Goal: Navigation & Orientation: Find specific page/section

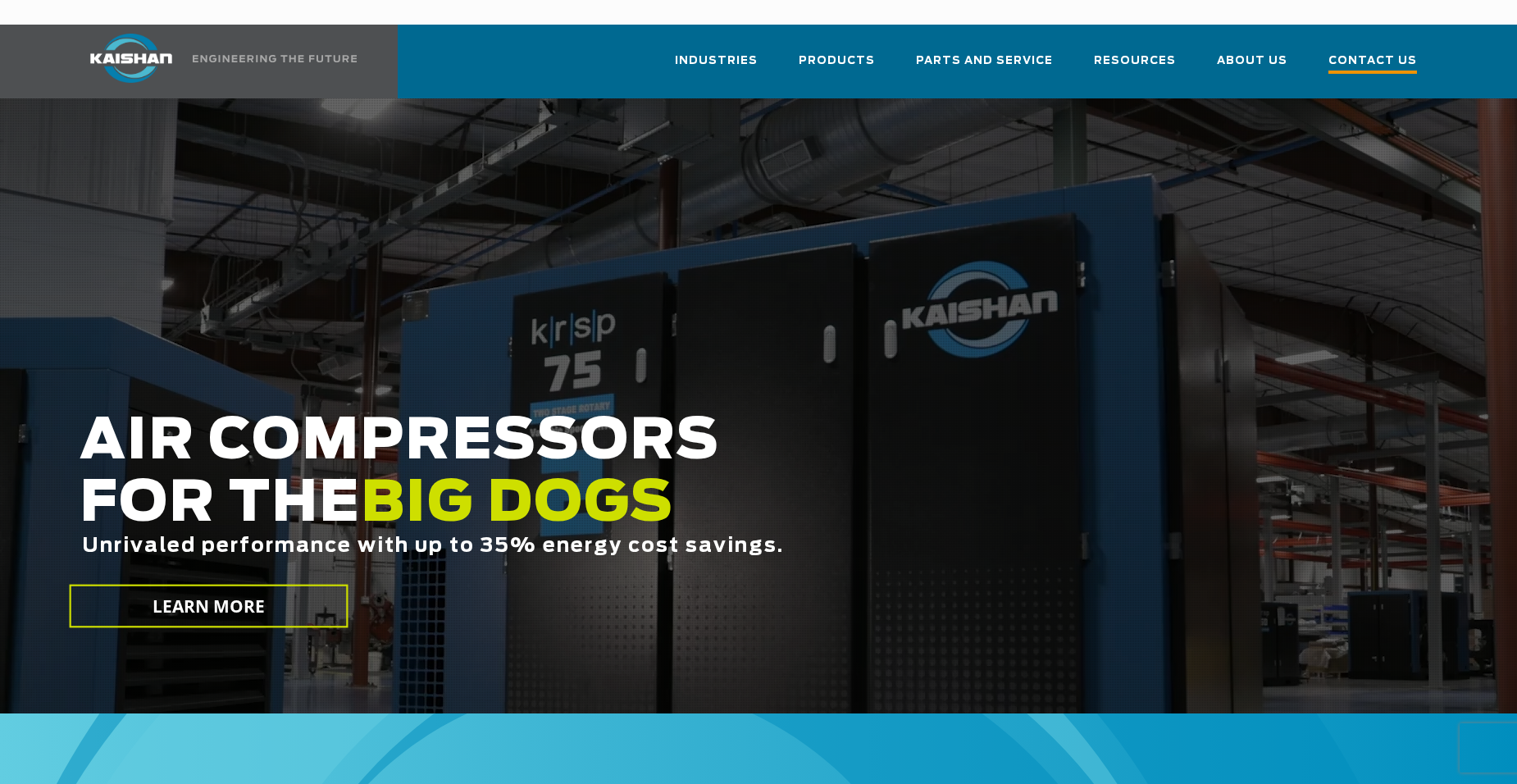
click at [1366, 52] on span "Contact Us" at bounding box center [1373, 62] width 89 height 22
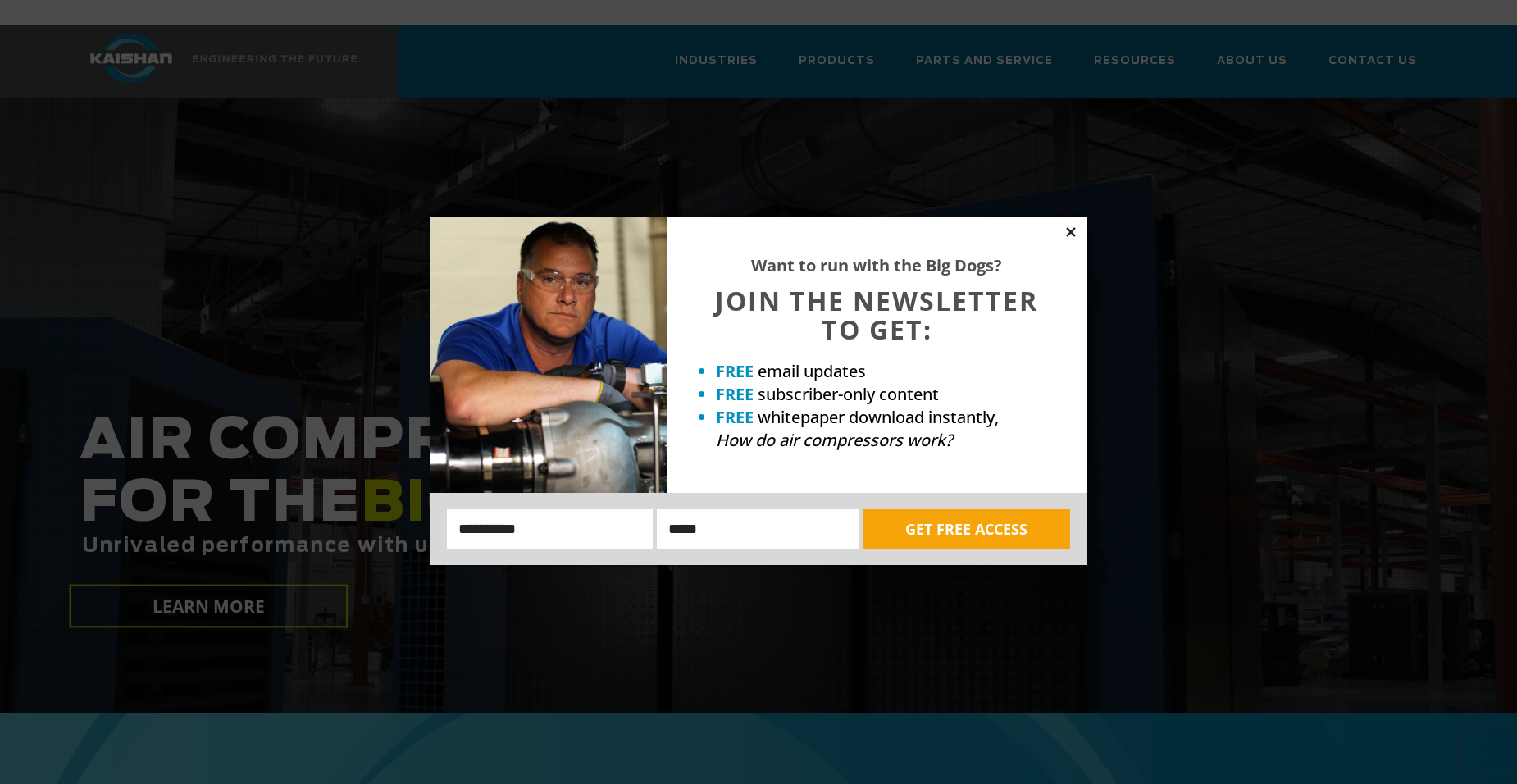
click at [1073, 231] on icon at bounding box center [1071, 232] width 15 height 15
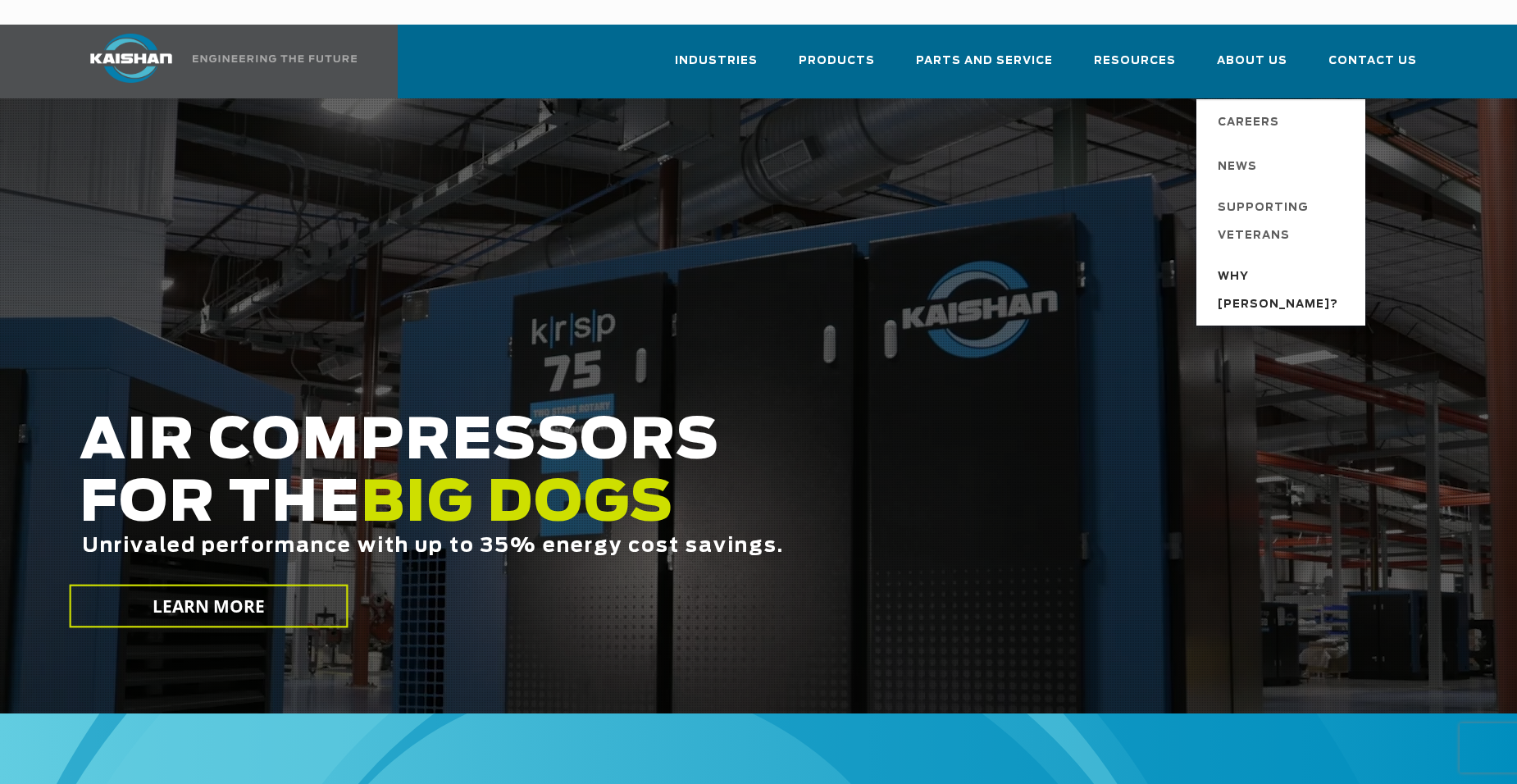
click at [1267, 263] on span "Why [PERSON_NAME]?" at bounding box center [1284, 291] width 132 height 56
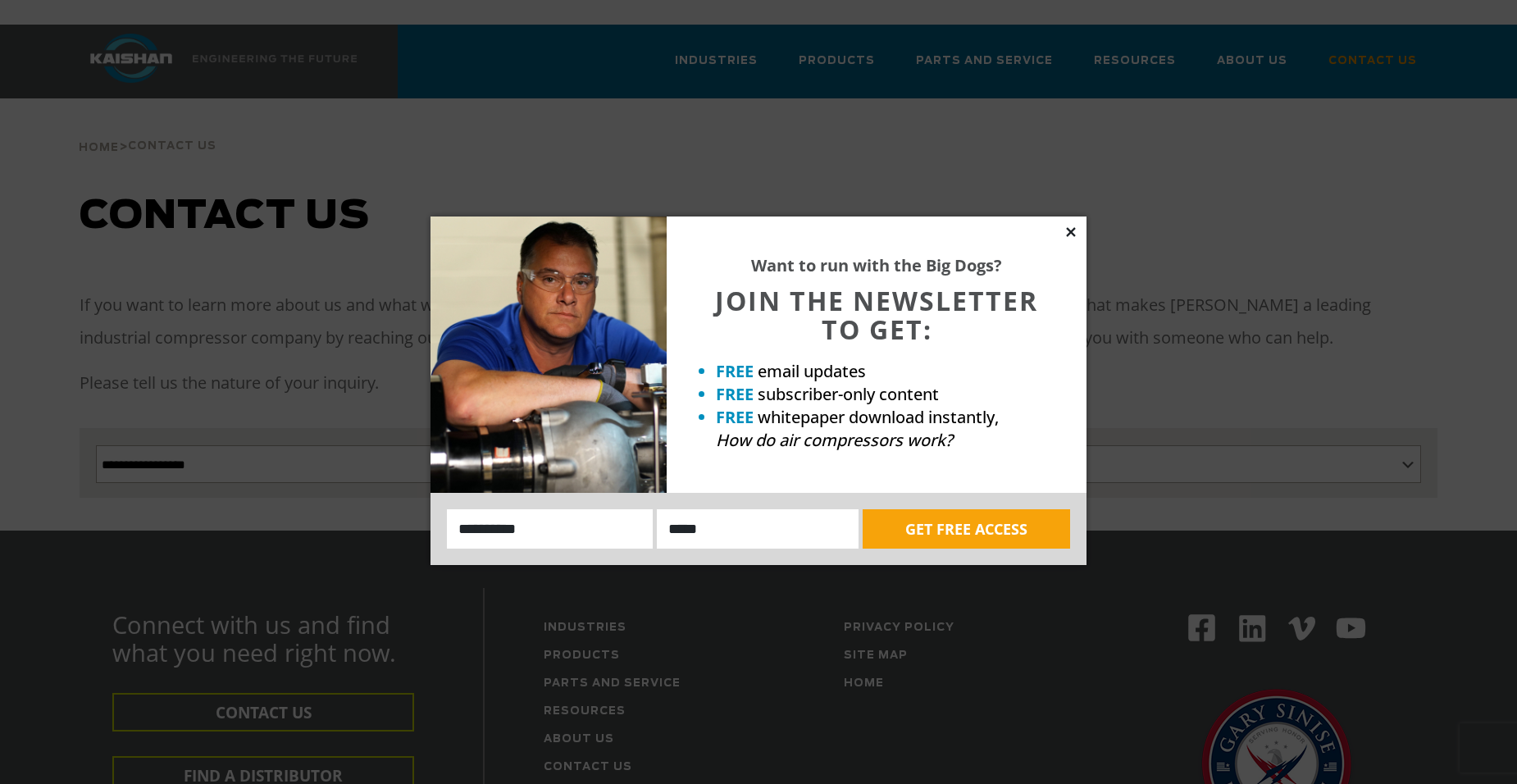
click at [1072, 230] on icon at bounding box center [1071, 231] width 9 height 9
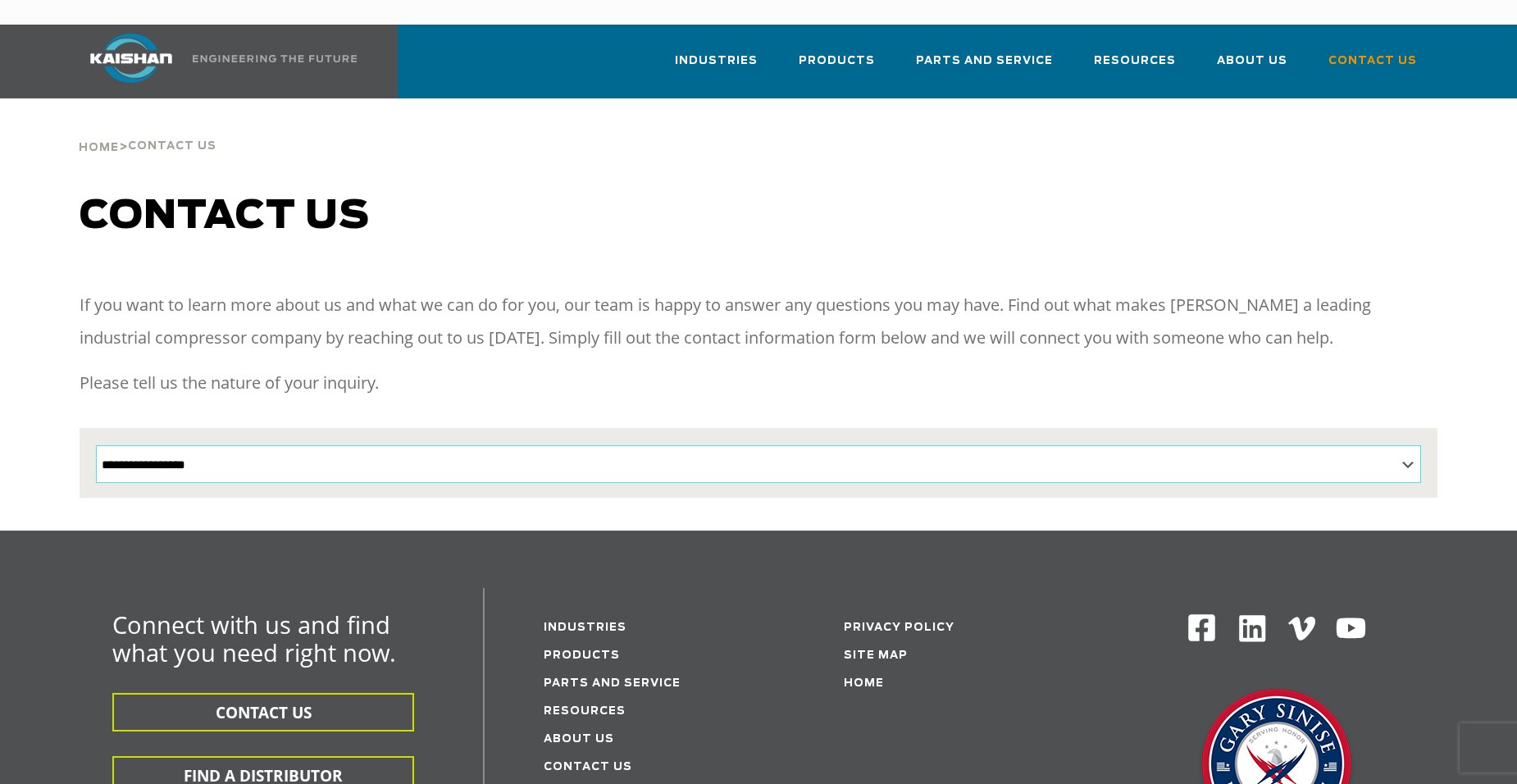
click at [930, 445] on select "**********" at bounding box center [758, 464] width 1325 height 37
click at [96, 445] on select "**********" at bounding box center [758, 464] width 1325 height 37
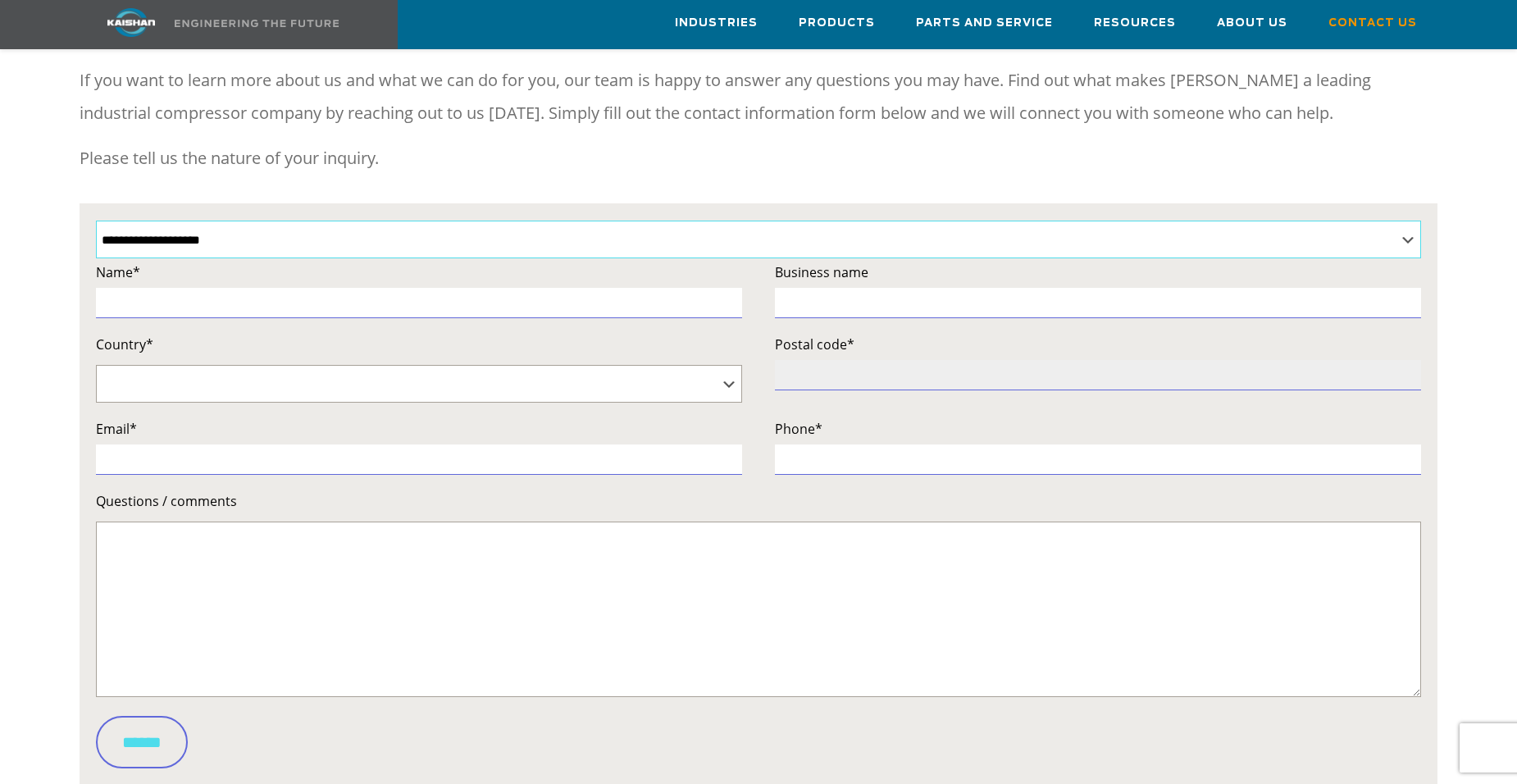
scroll to position [82, 0]
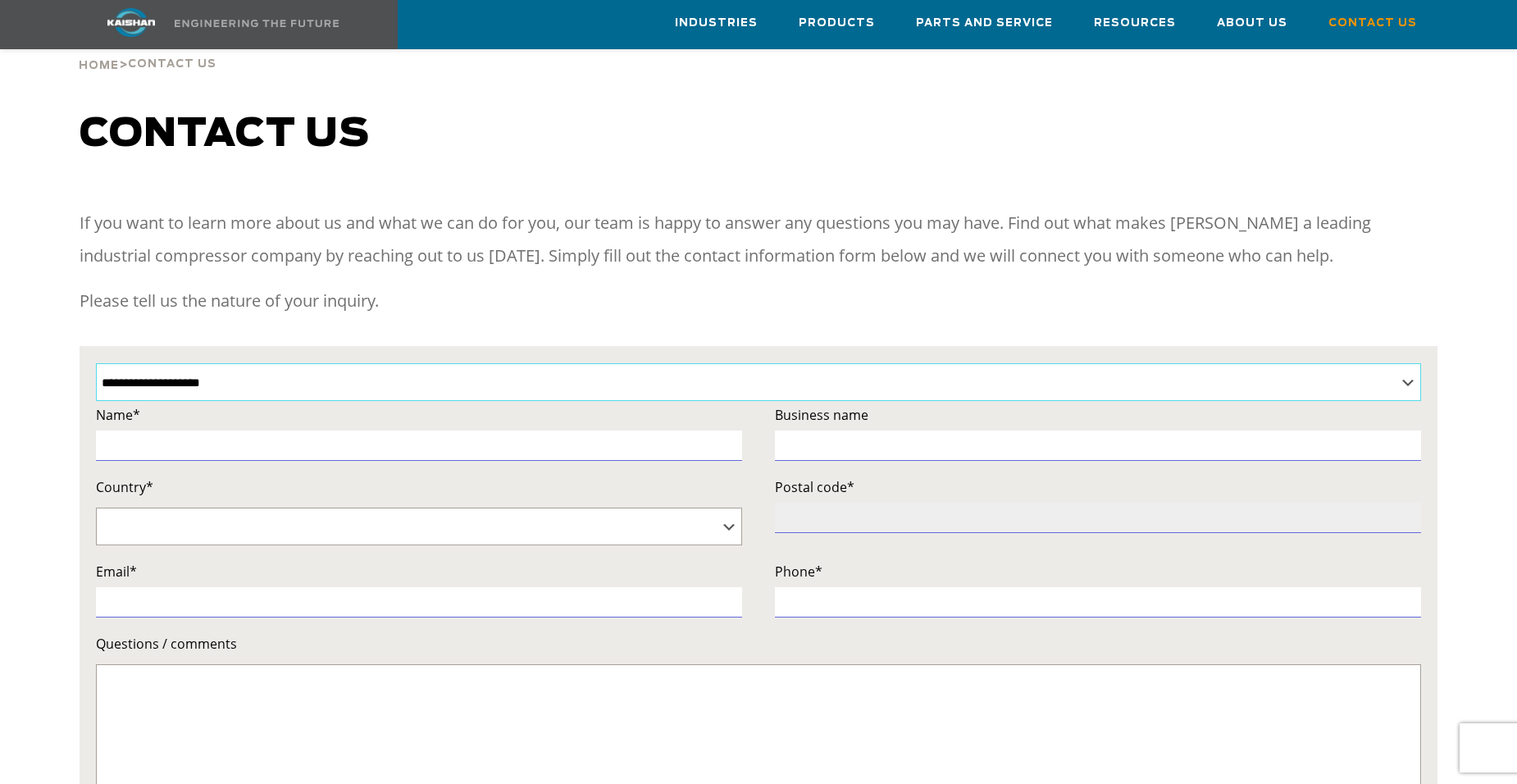
click at [559, 364] on select "**********" at bounding box center [758, 382] width 1325 height 37
select select "**********"
click at [96, 364] on select "**********" at bounding box center [758, 382] width 1325 height 37
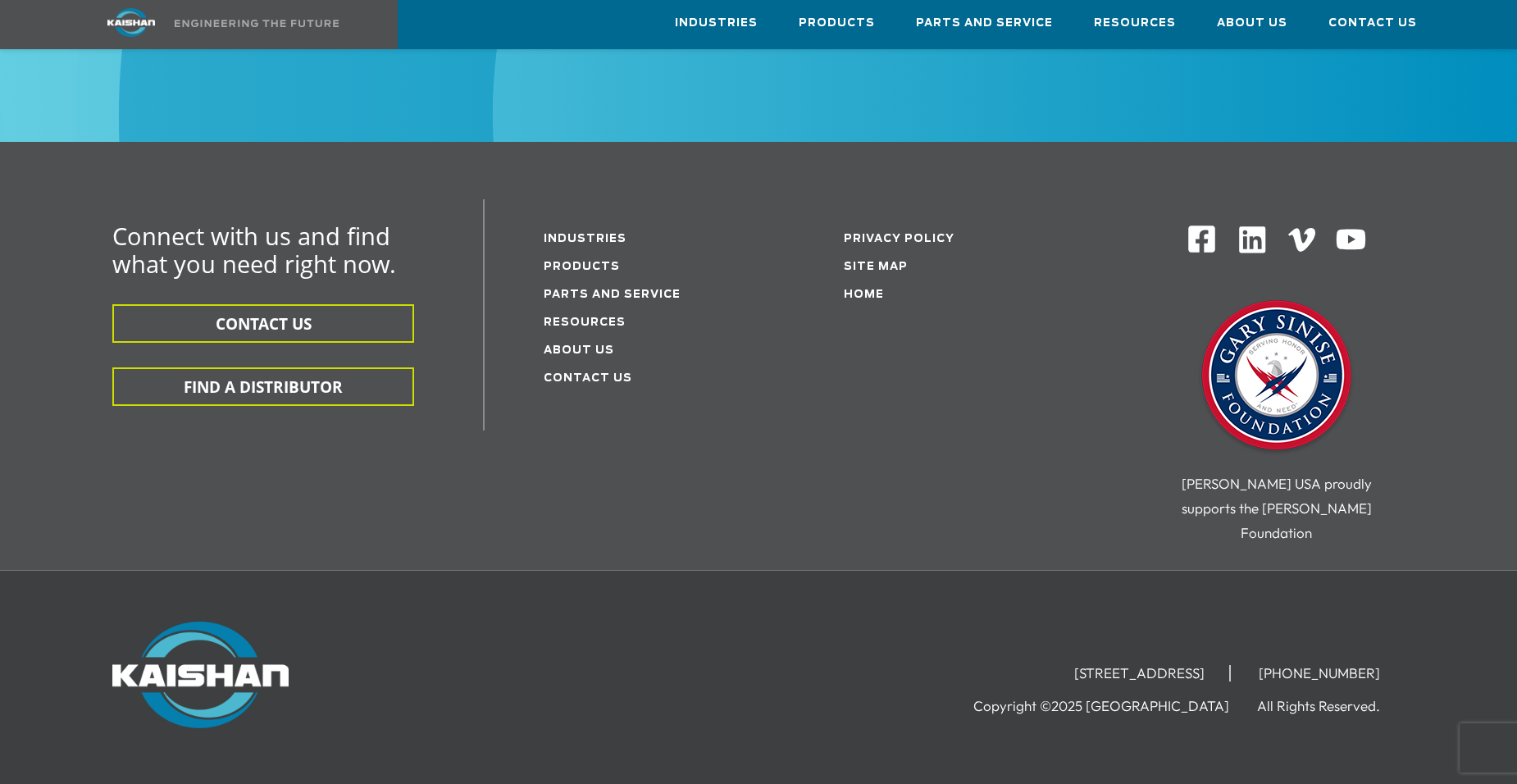
scroll to position [2100, 0]
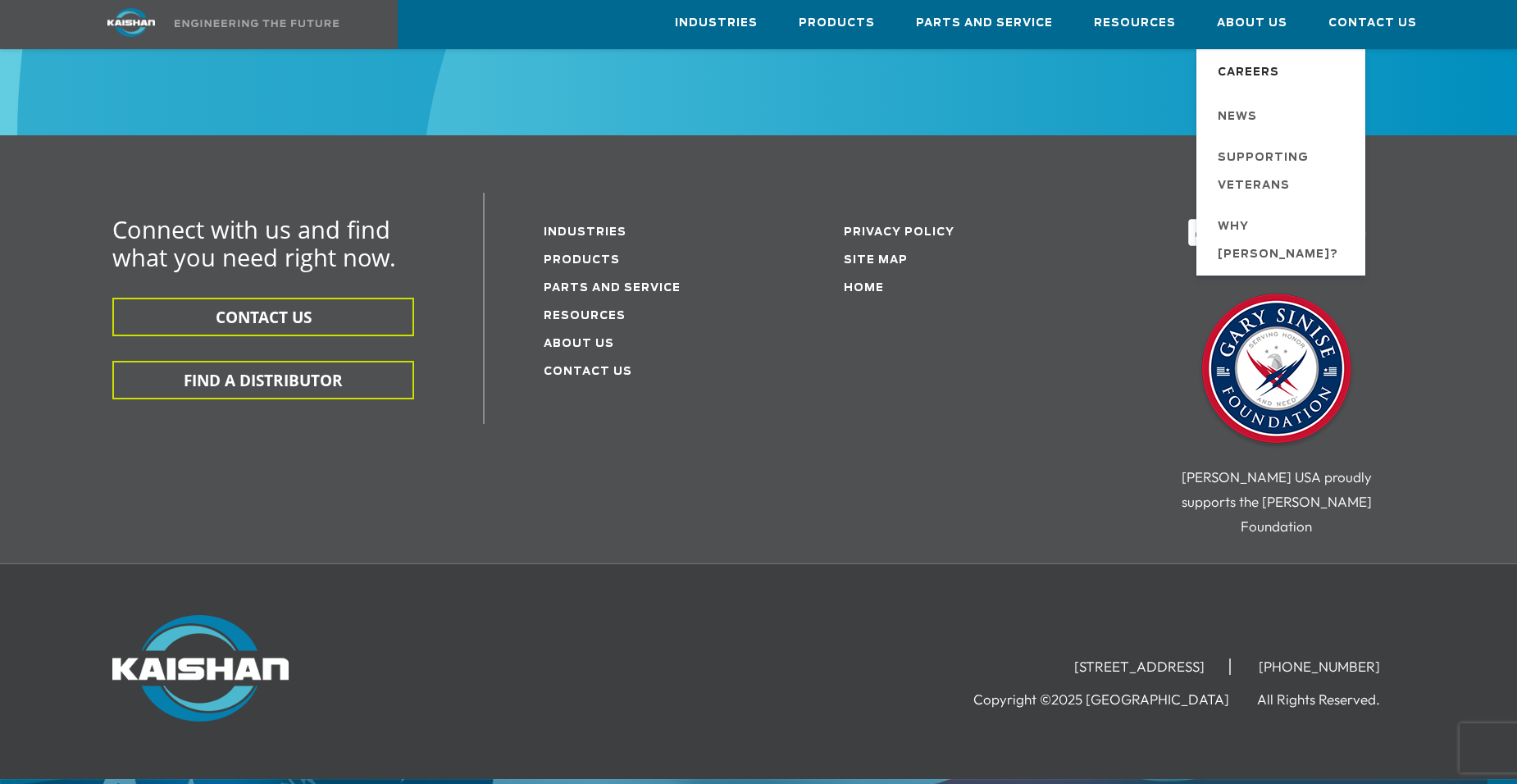
click at [1256, 70] on span "Careers" at bounding box center [1248, 72] width 61 height 28
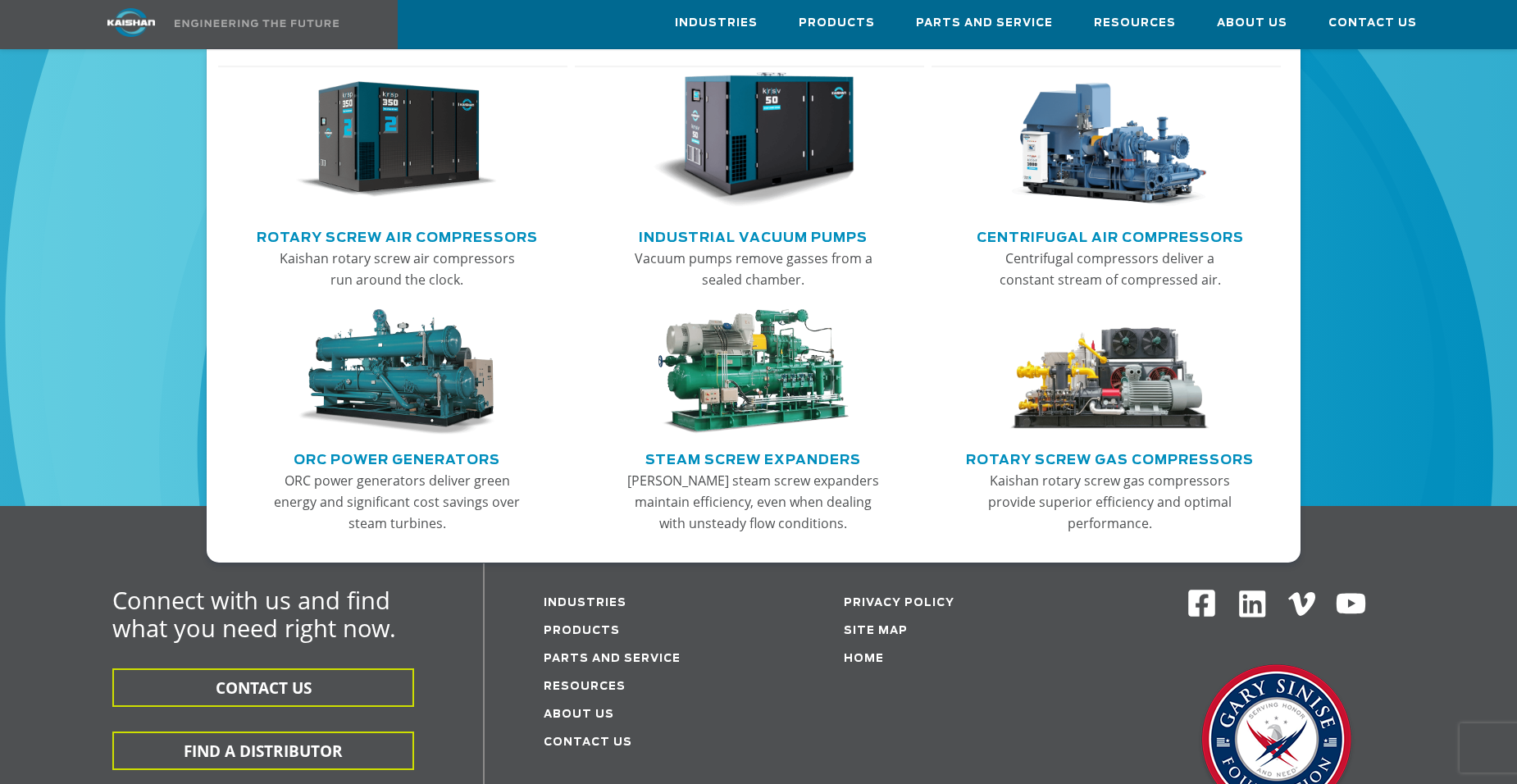
scroll to position [1608, 0]
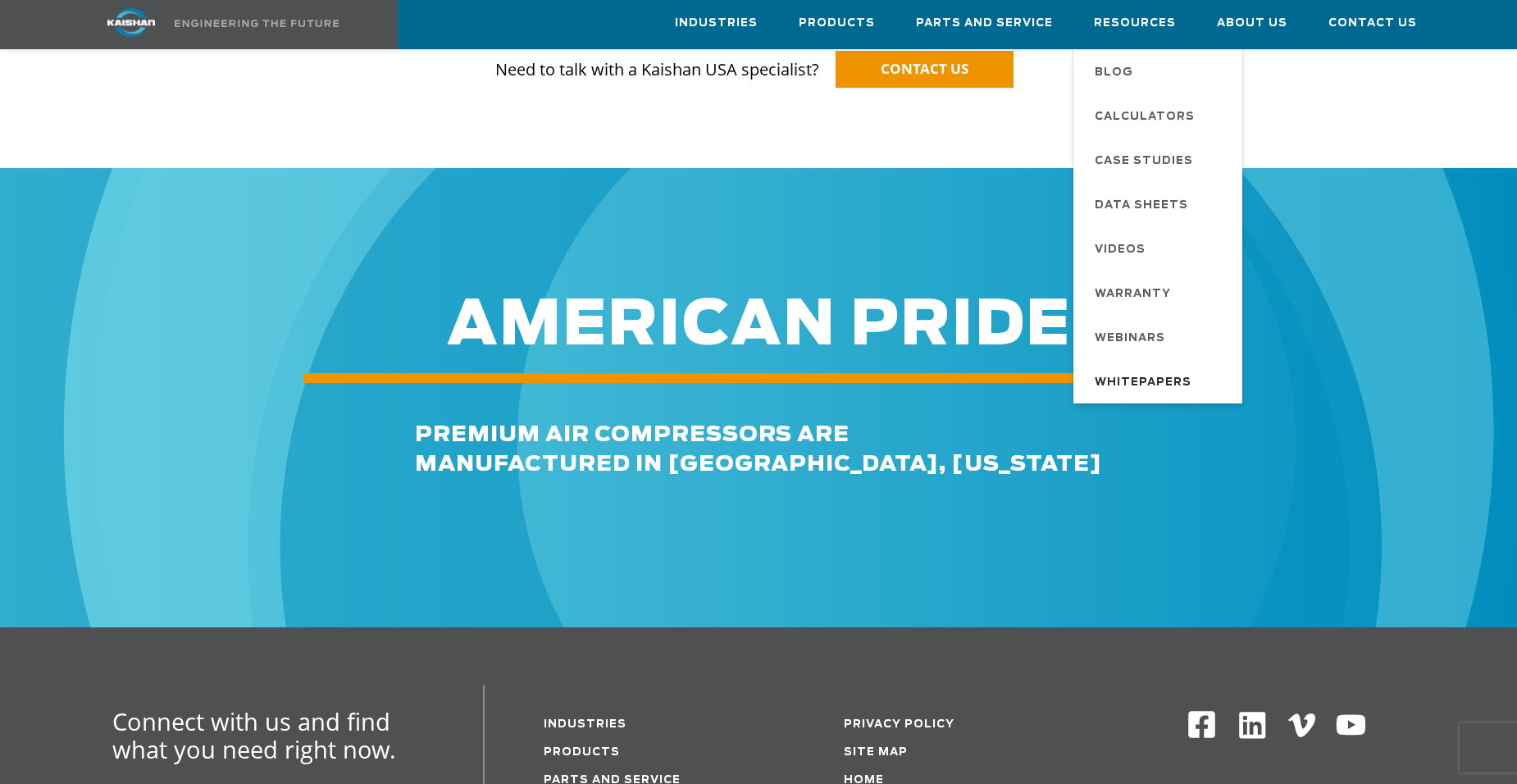
click at [1149, 377] on span "Whitepapers" at bounding box center [1143, 382] width 97 height 28
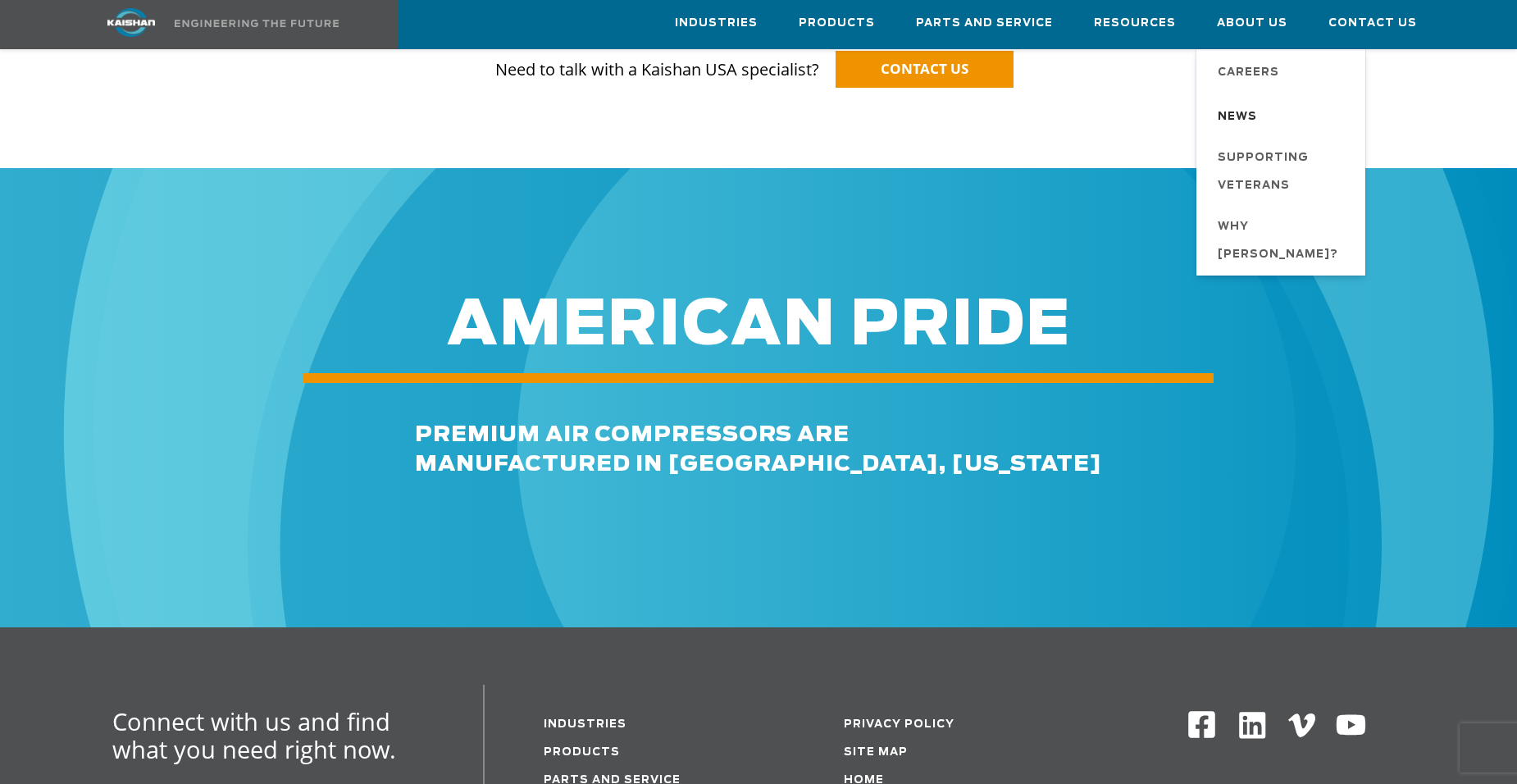
click at [1257, 105] on span "News" at bounding box center [1238, 116] width 39 height 28
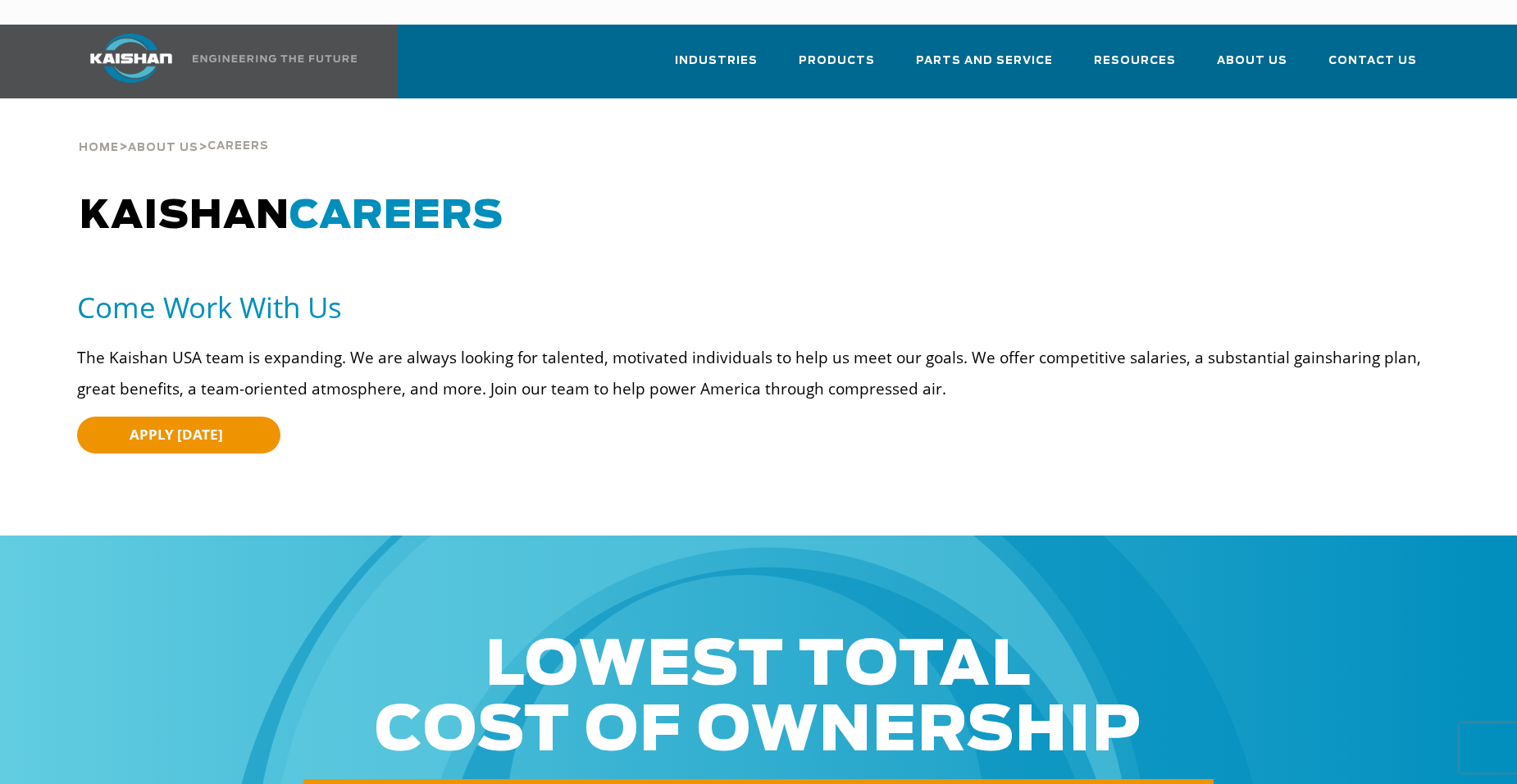
click at [294, 417] on div "APPLY TODAY" at bounding box center [236, 436] width 317 height 37
click at [253, 417] on link "APPLY TODAY" at bounding box center [179, 436] width 204 height 37
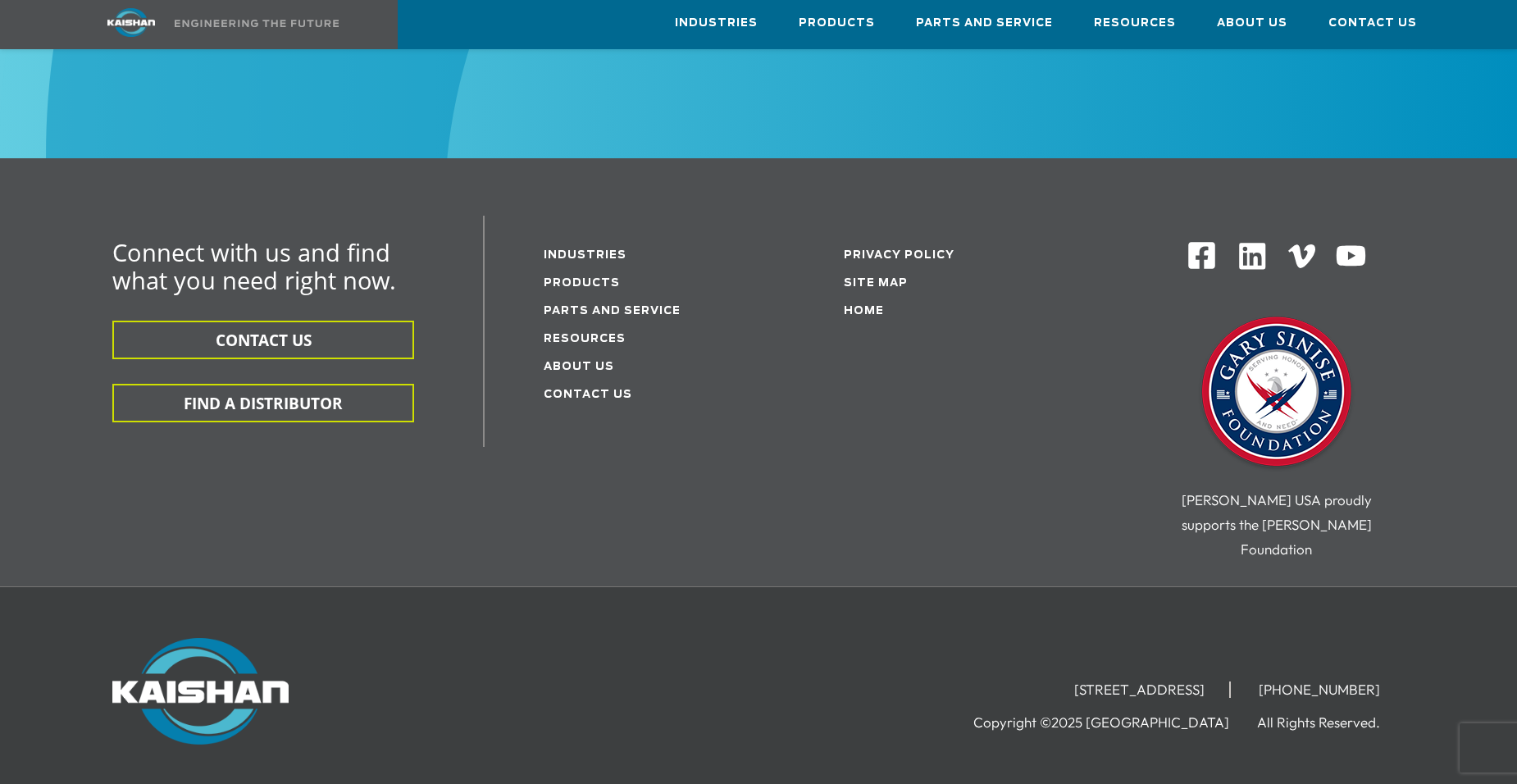
scroll to position [2271, 0]
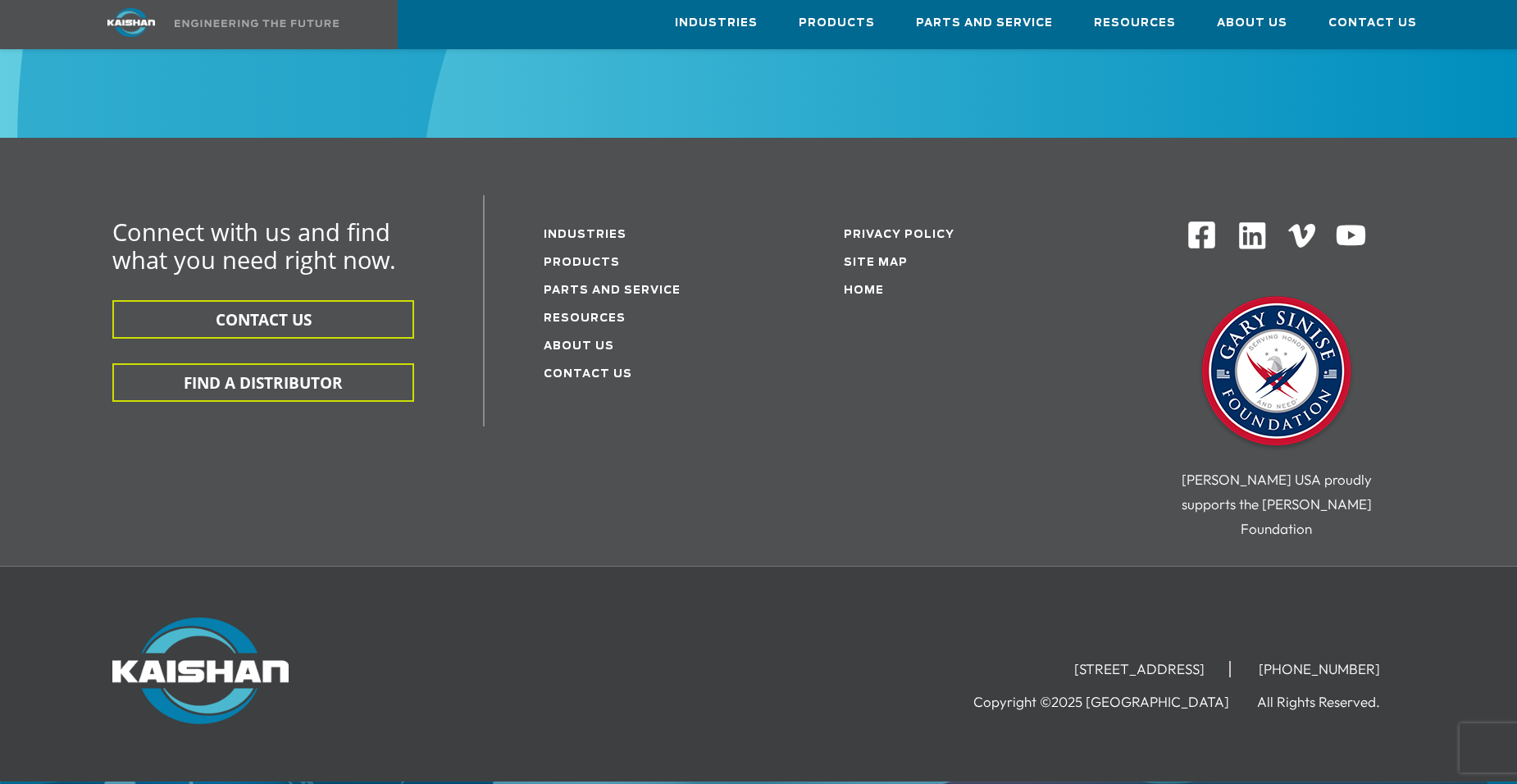
click at [210, 25] on img at bounding box center [256, 23] width 164 height 7
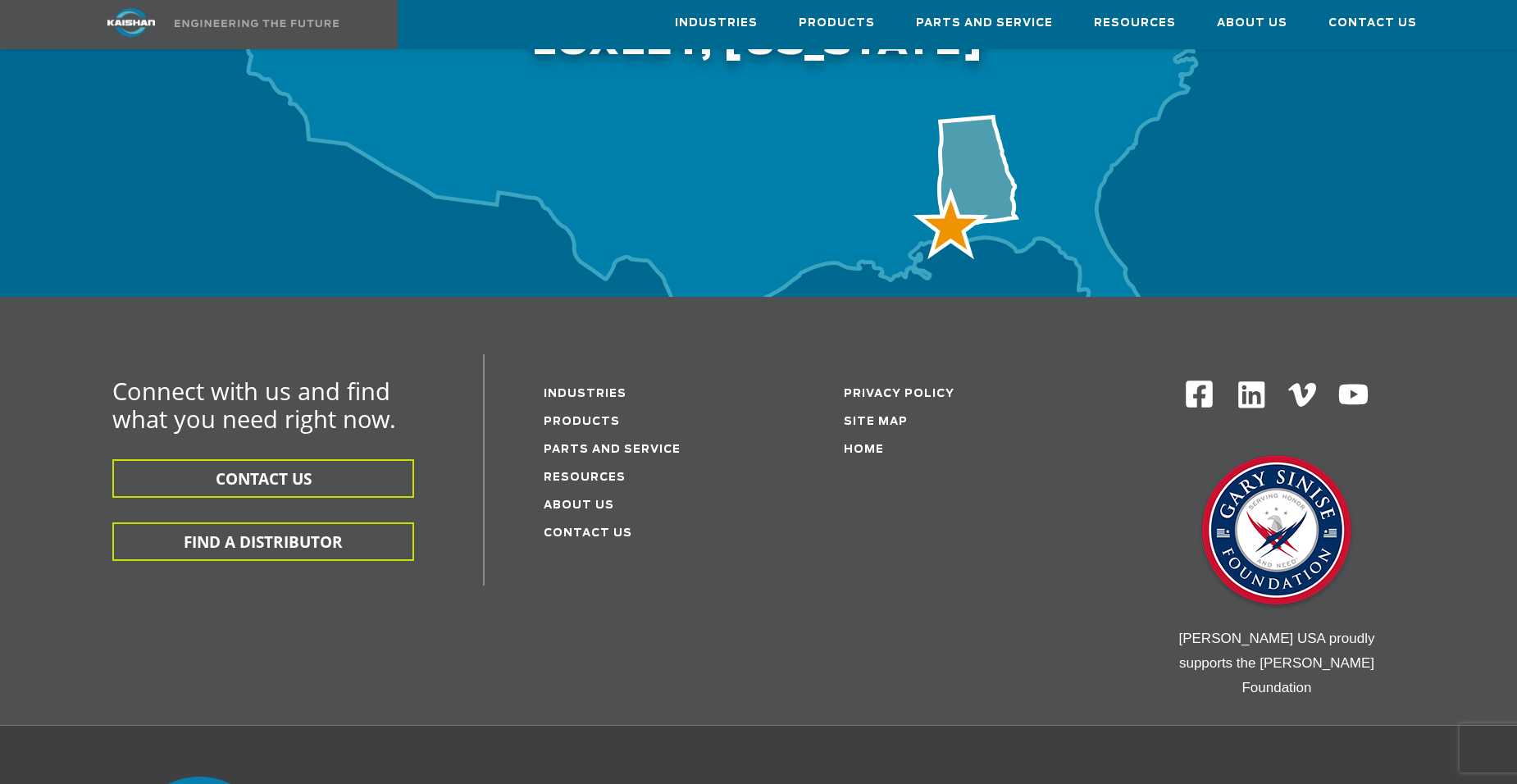
scroll to position [5247, 0]
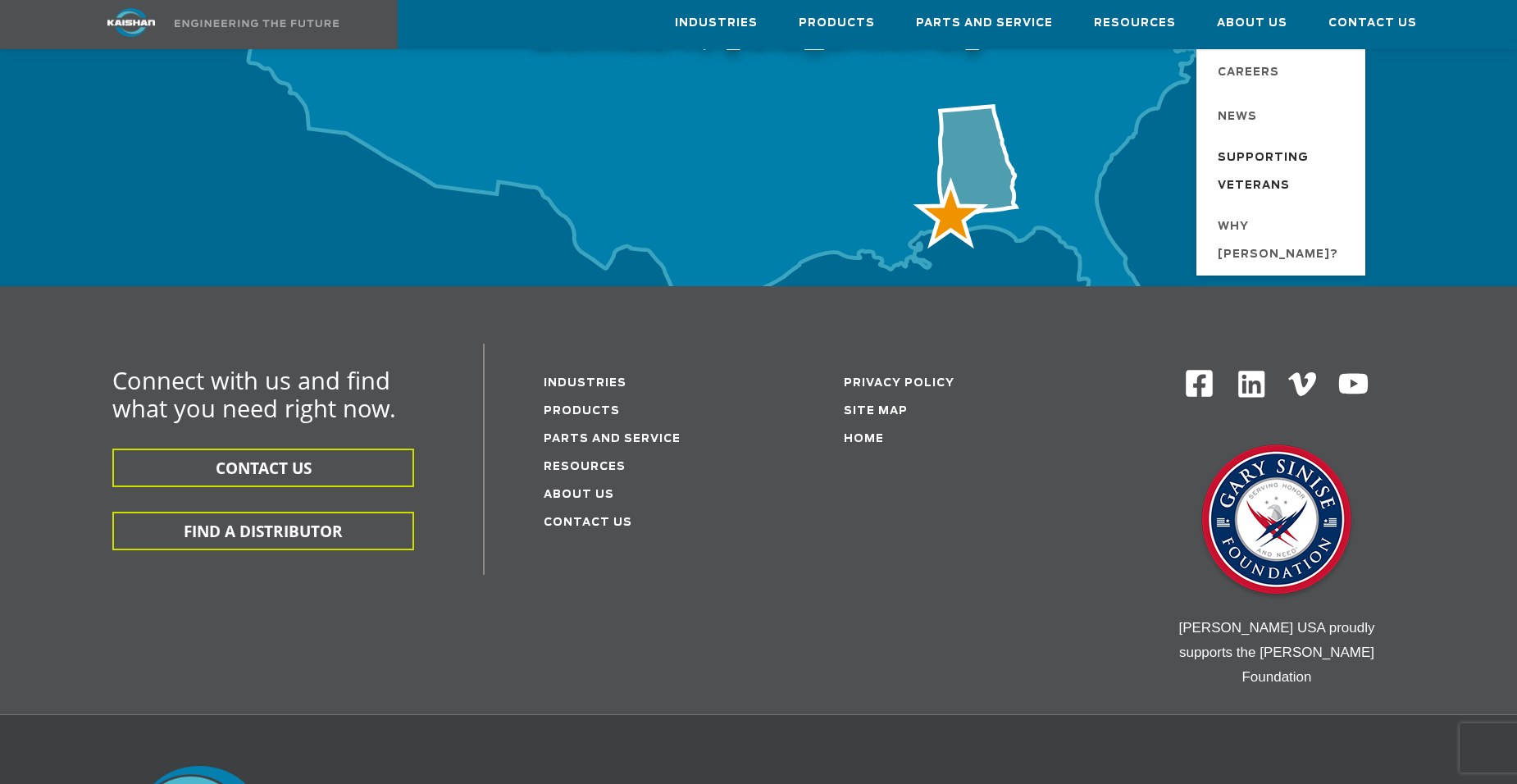
click at [1251, 157] on span "Supporting Veterans" at bounding box center [1284, 172] width 132 height 56
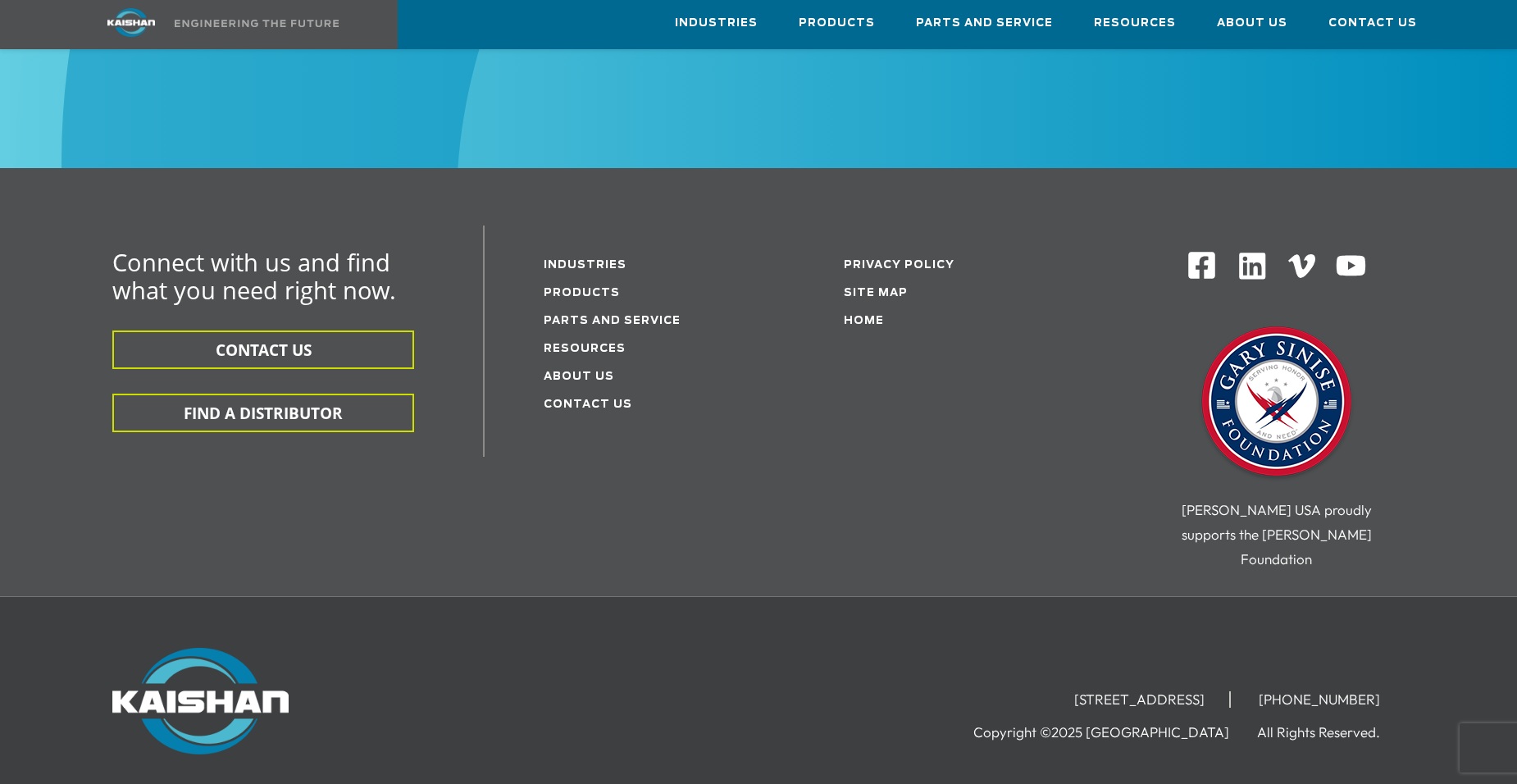
scroll to position [2911, 0]
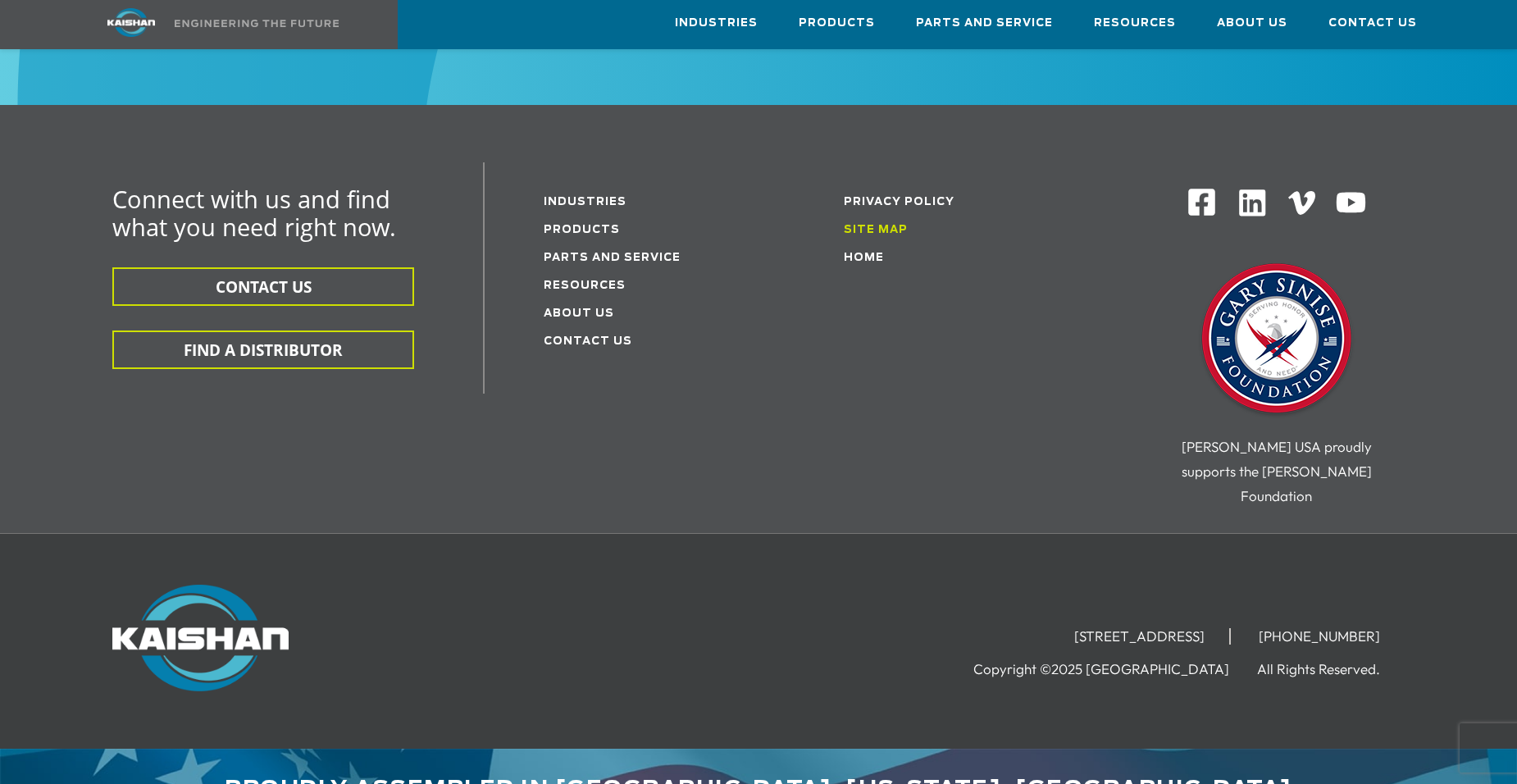
click at [884, 225] on link "Site Map" at bounding box center [876, 230] width 64 height 11
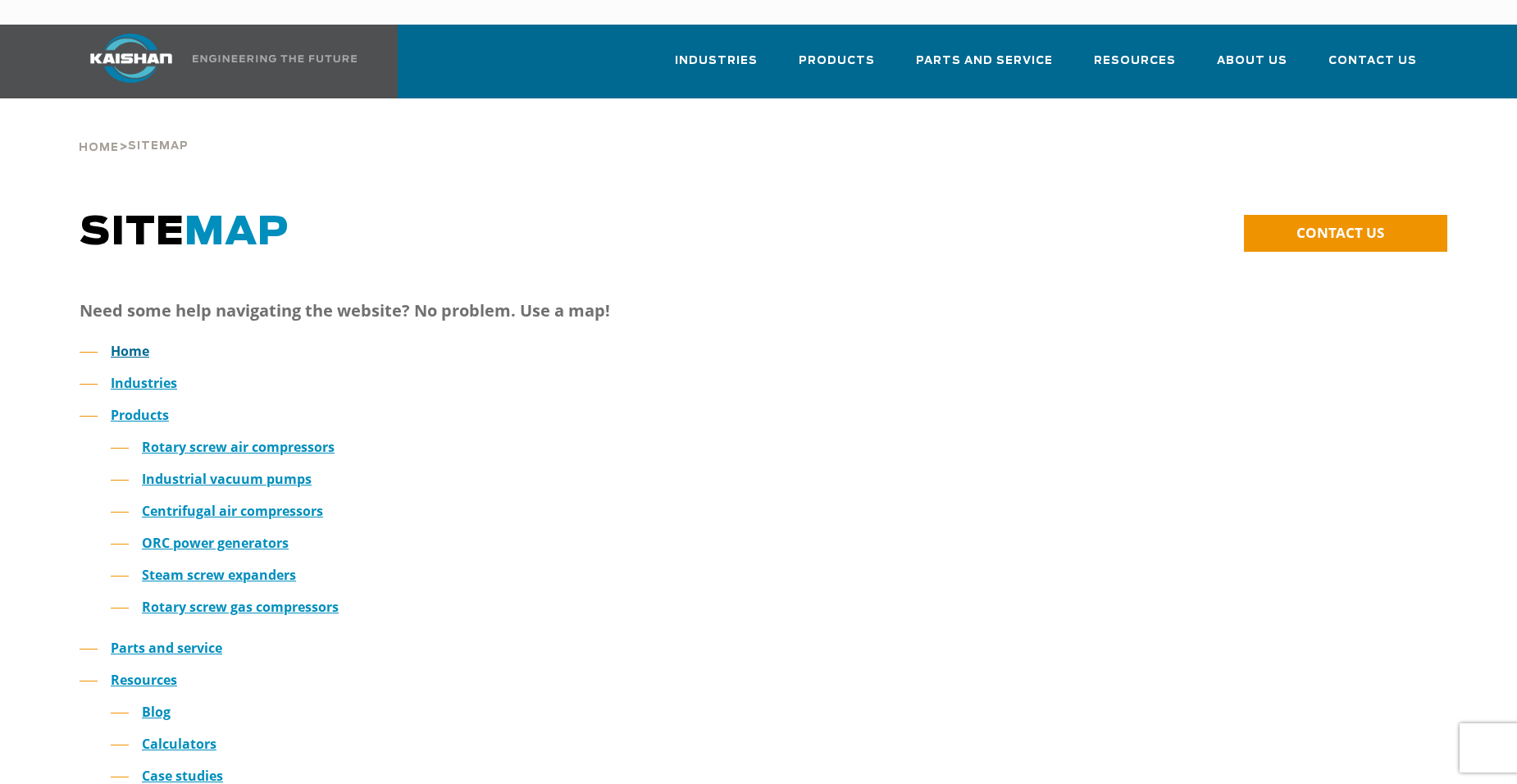
click at [133, 342] on link "Home" at bounding box center [130, 351] width 38 height 18
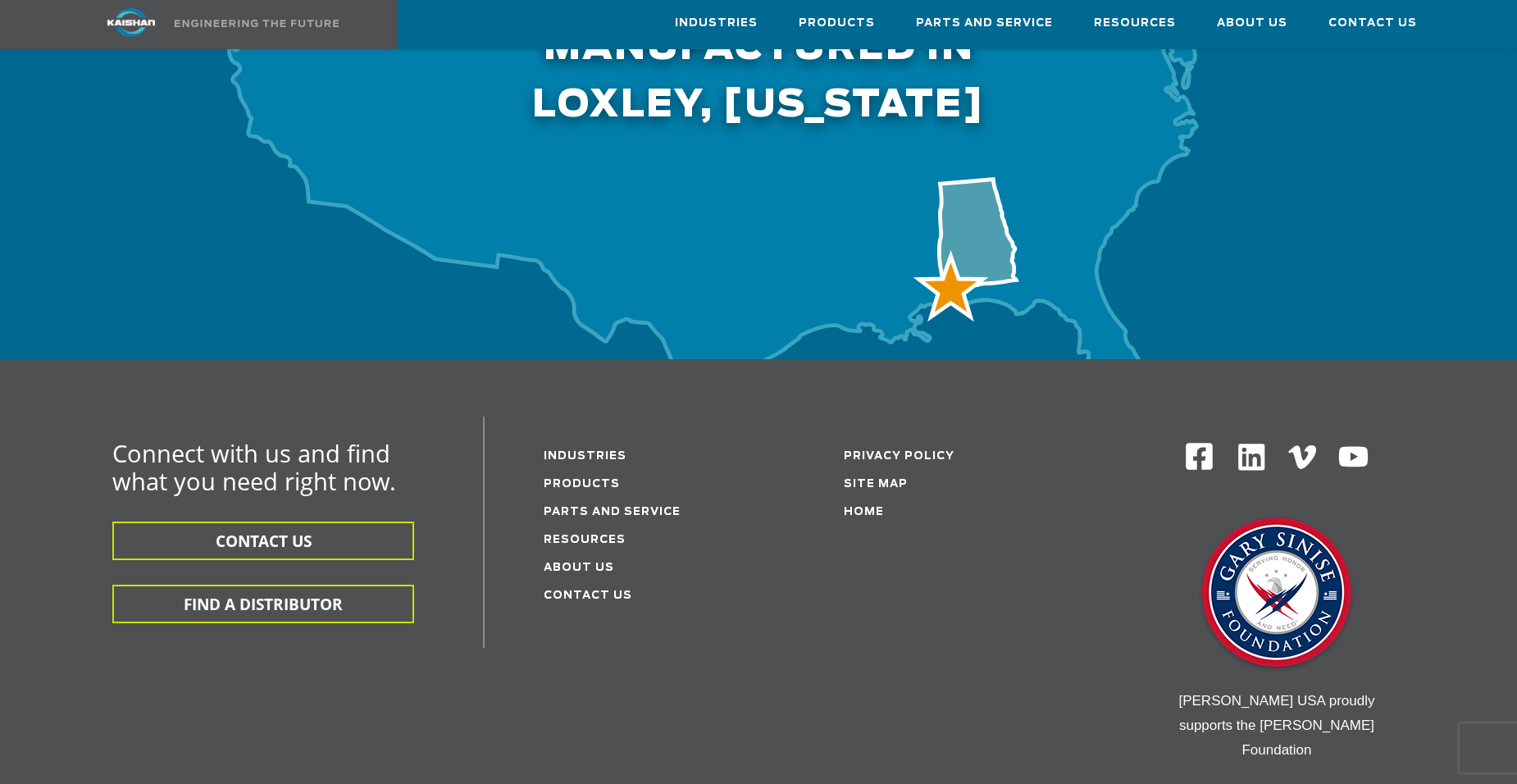
scroll to position [5329, 0]
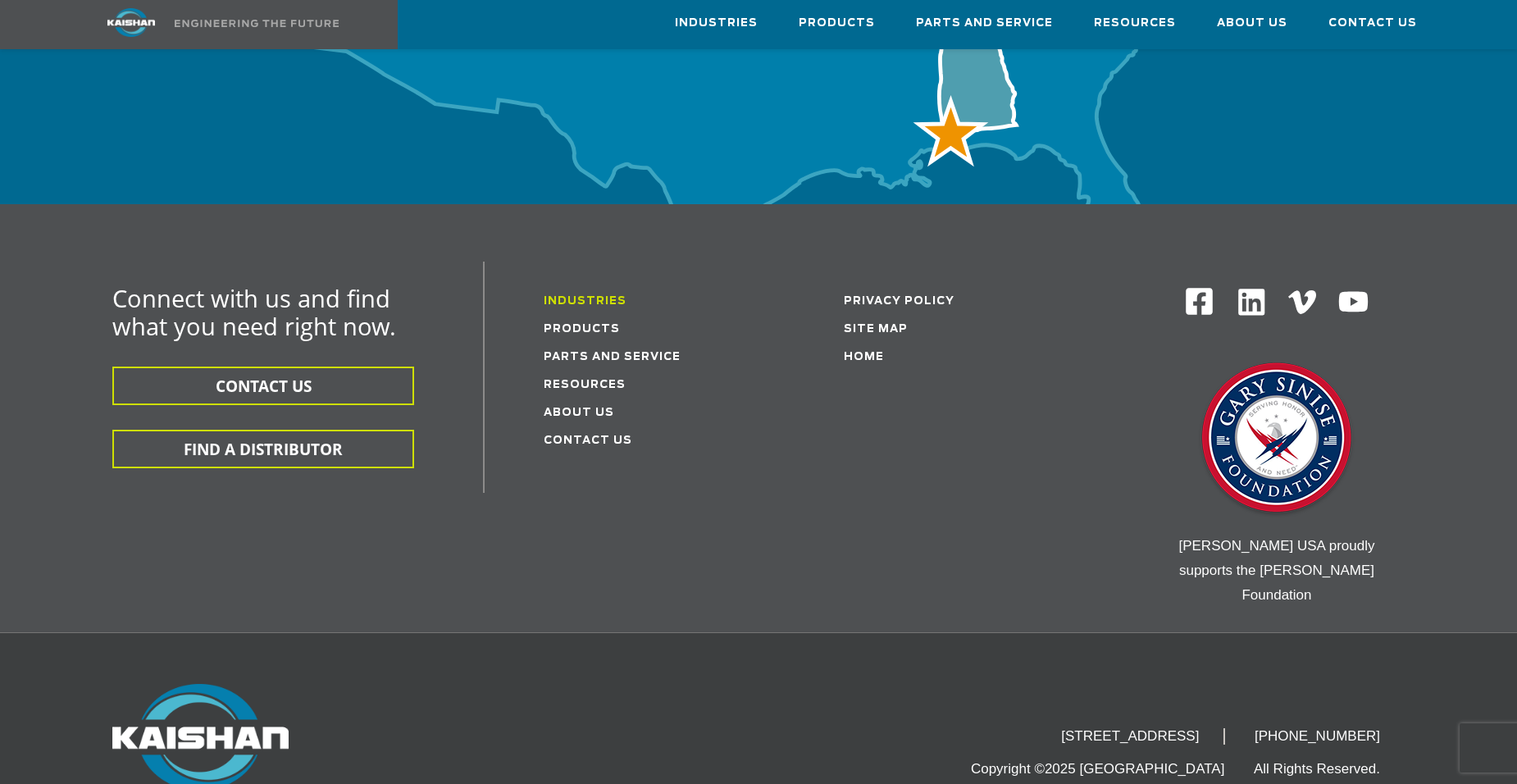
click at [576, 296] on link "Industries" at bounding box center [584, 301] width 83 height 11
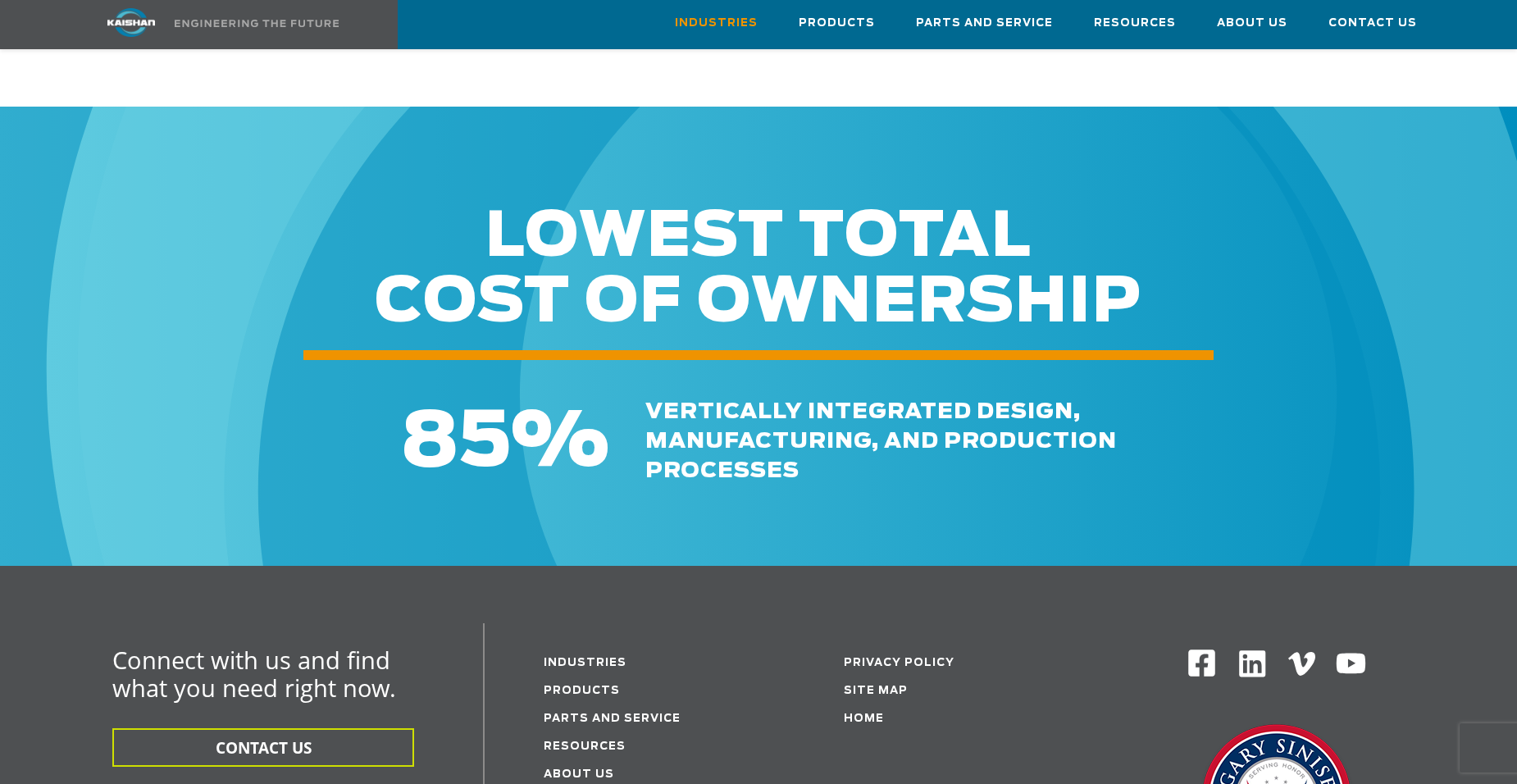
scroll to position [2010, 0]
